Goal: Task Accomplishment & Management: Manage account settings

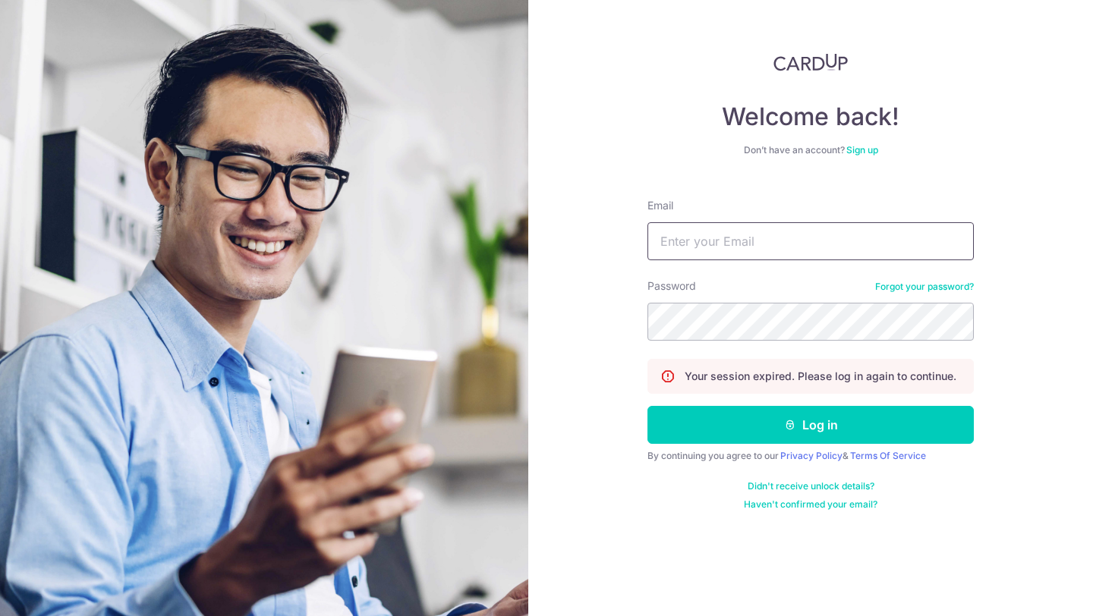
click at [710, 245] on input "Email" at bounding box center [811, 241] width 326 height 38
type input "[EMAIL_ADDRESS][DOMAIN_NAME]"
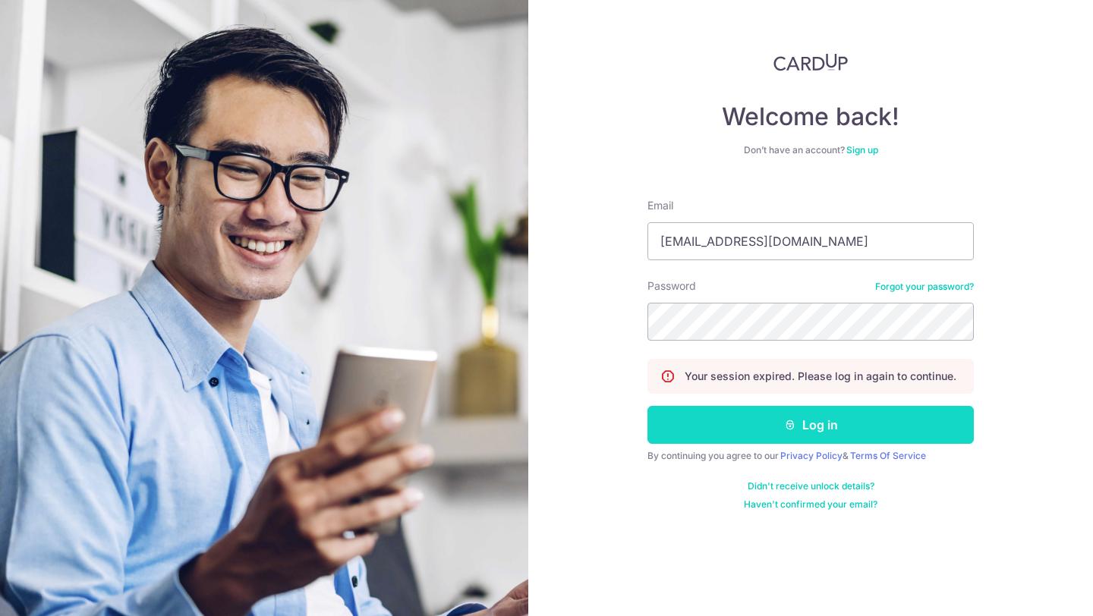
click at [738, 437] on button "Log in" at bounding box center [811, 425] width 326 height 38
